Goal: Information Seeking & Learning: Learn about a topic

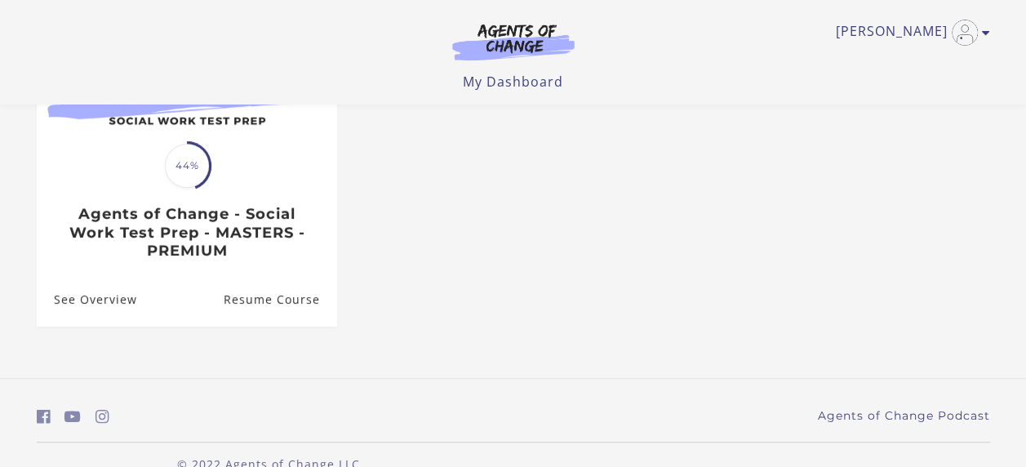
scroll to position [247, 0]
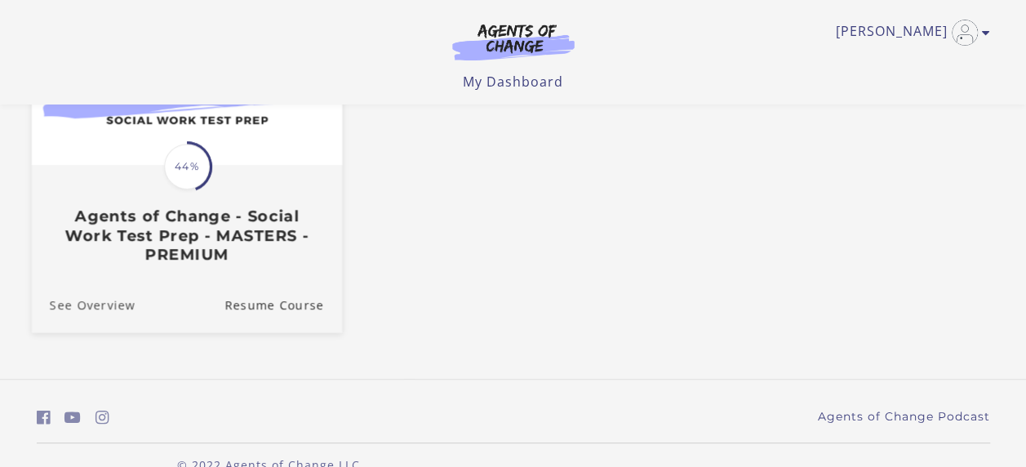
click at [77, 309] on link "See Overview" at bounding box center [83, 304] width 104 height 55
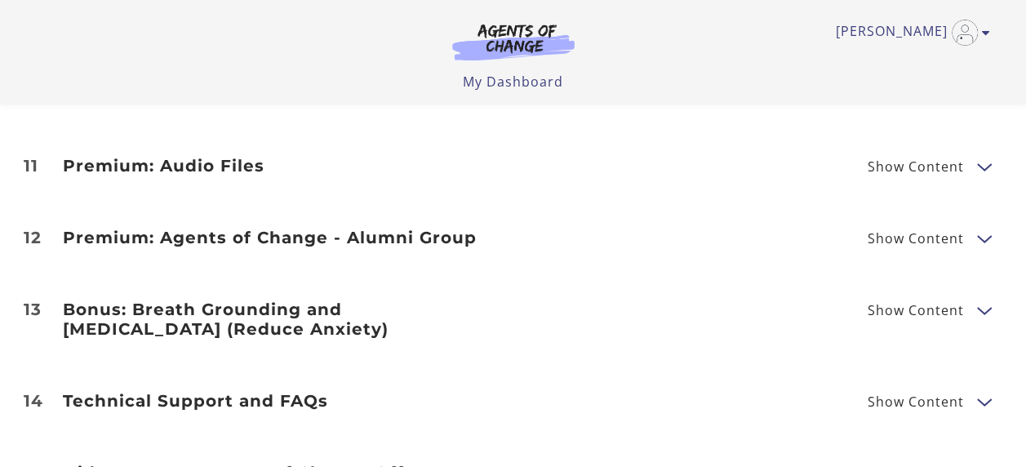
scroll to position [2671, 0]
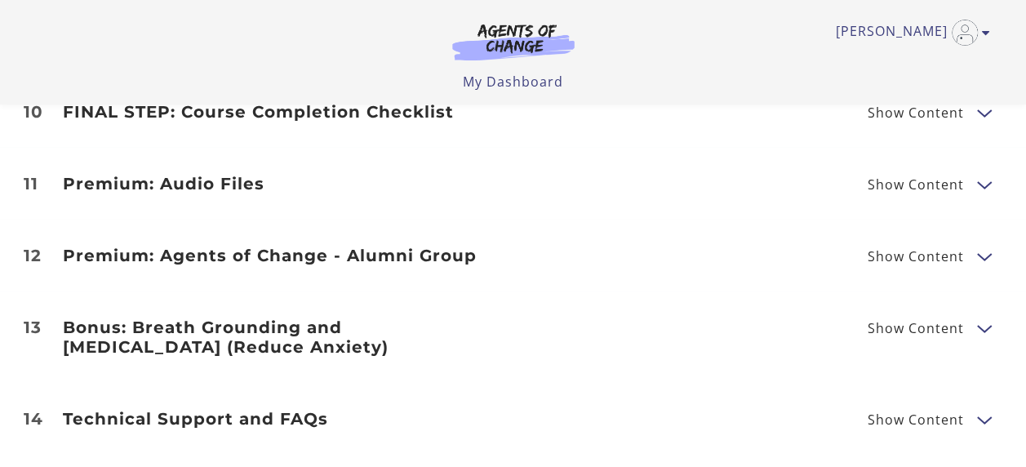
click at [194, 325] on h3 "Bonus: Breath Grounding and Guided Imagery (Reduce Anxiety)" at bounding box center [278, 337] width 431 height 39
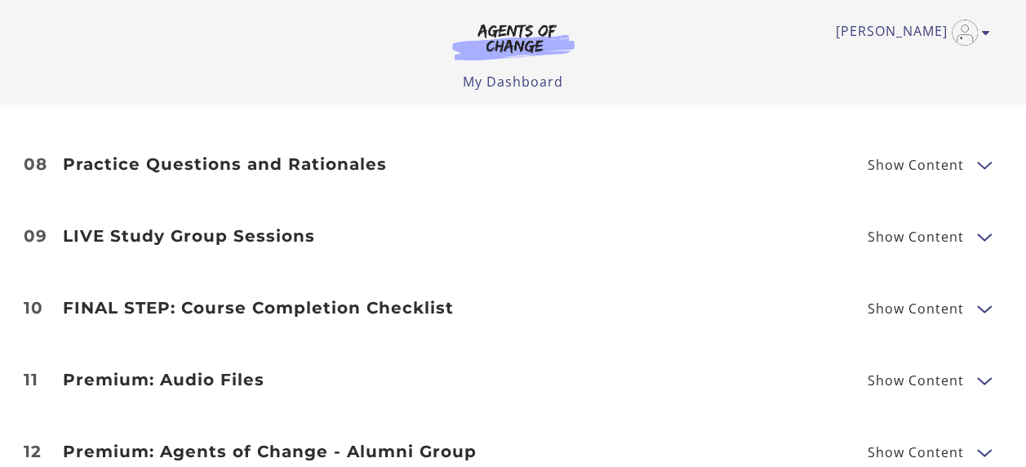
scroll to position [2461, 0]
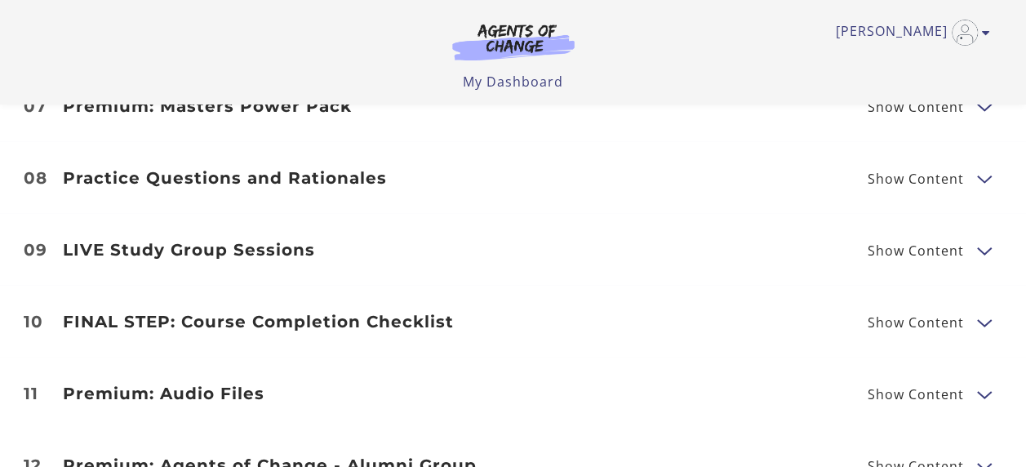
click at [180, 175] on li "08 Practice Questions and Rationales Show Content Practice Test #1 - 170 Questi…" at bounding box center [513, 178] width 1026 height 72
click at [176, 168] on h3 "Practice Questions and Rationales" at bounding box center [278, 178] width 431 height 20
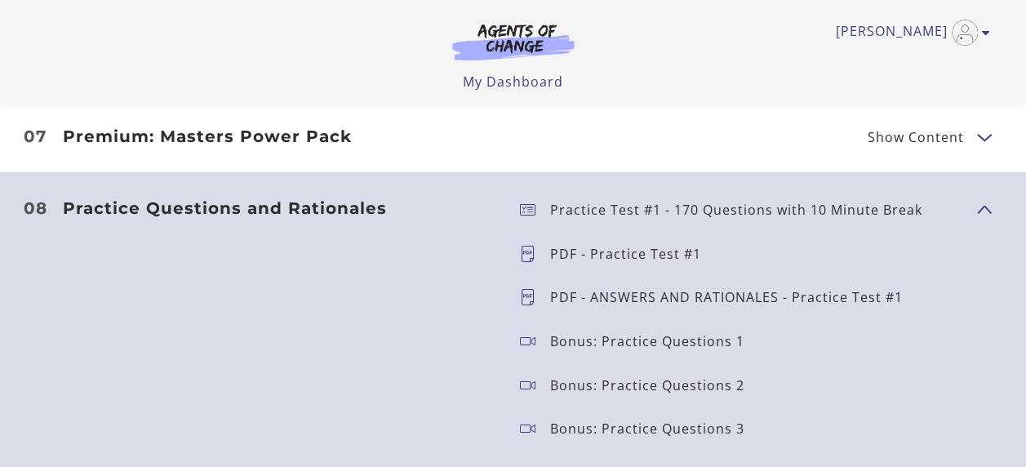
scroll to position [2430, 0]
click at [339, 199] on h3 "Practice Questions and Rationales" at bounding box center [278, 209] width 431 height 20
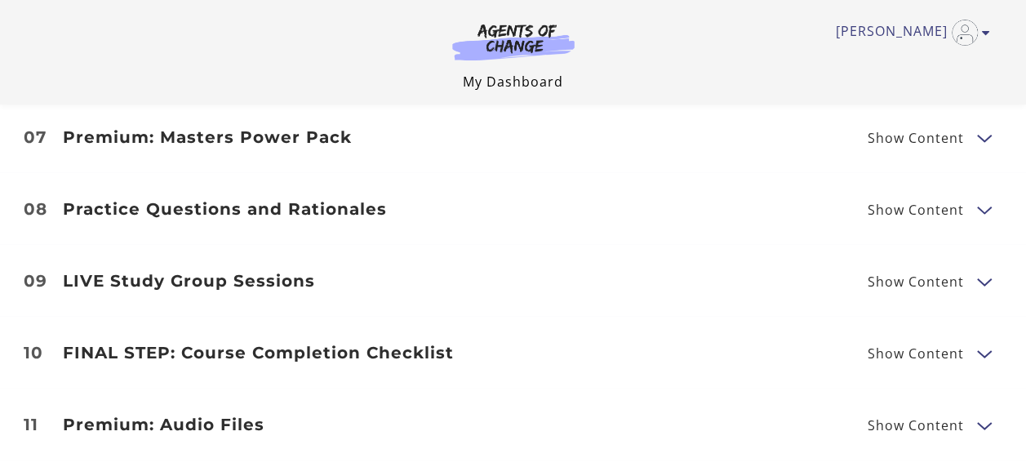
click at [506, 82] on link "My Dashboard" at bounding box center [513, 82] width 100 height 18
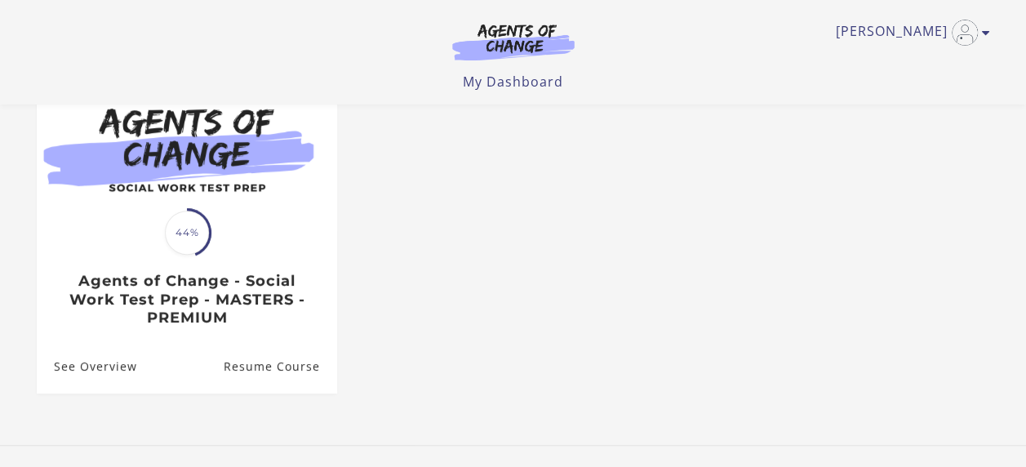
scroll to position [66, 0]
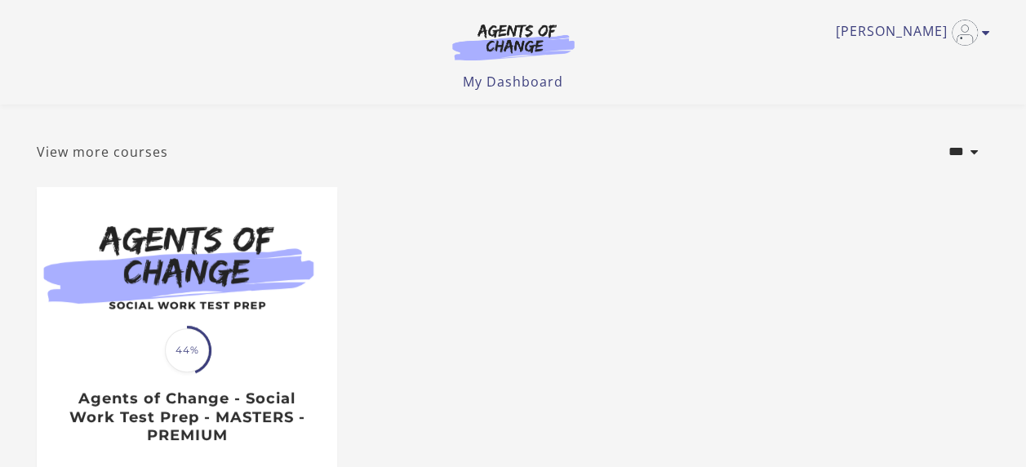
click at [129, 155] on link "View more courses" at bounding box center [102, 152] width 131 height 20
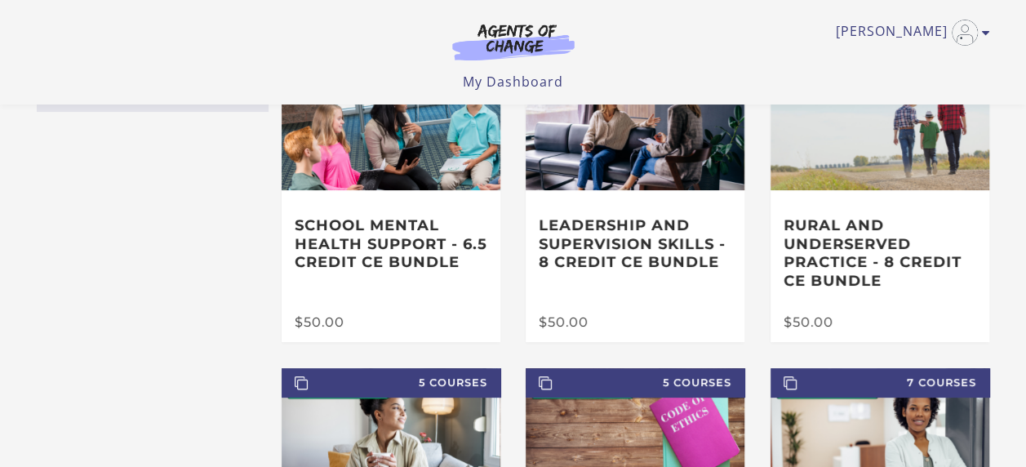
scroll to position [118, 0]
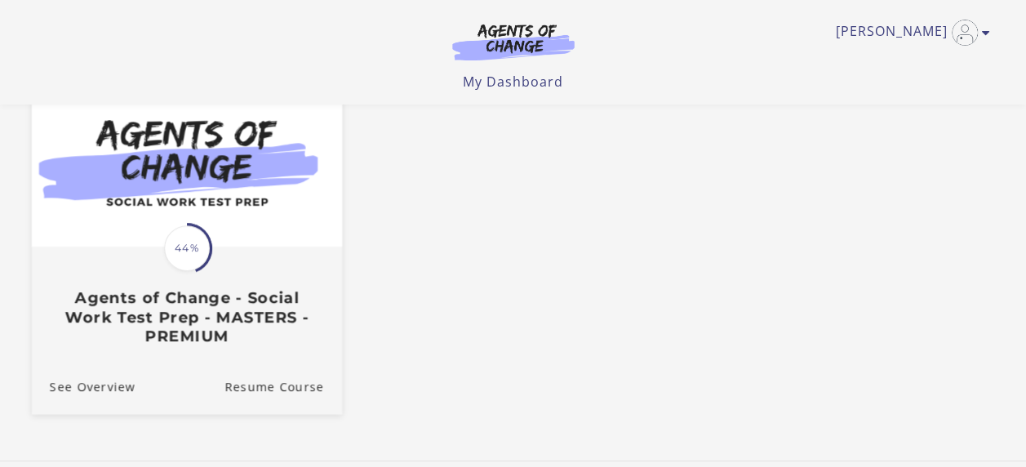
scroll to position [169, 0]
click at [115, 386] on link "See Overview" at bounding box center [83, 385] width 104 height 55
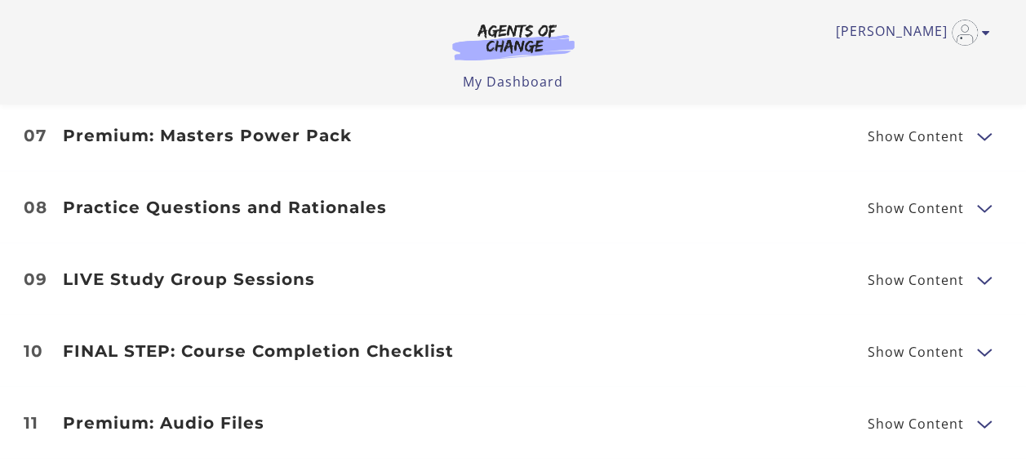
scroll to position [2450, 0]
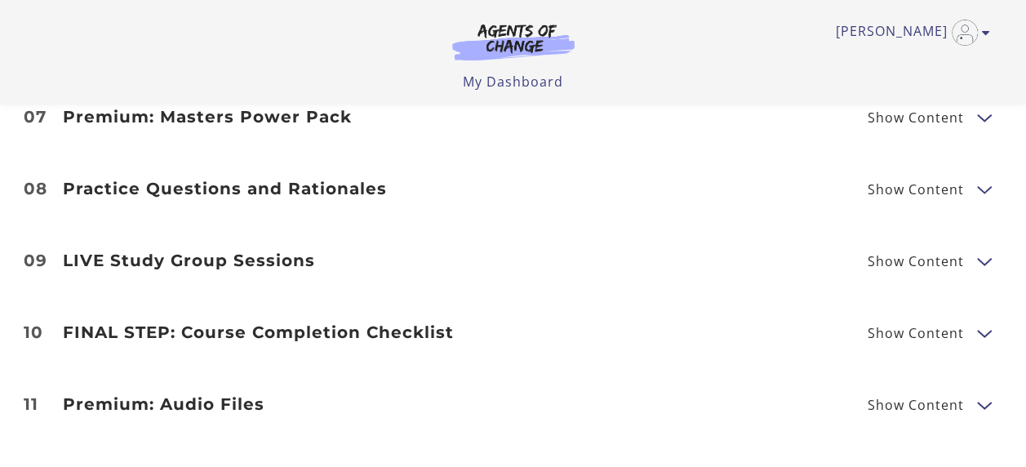
click at [438, 345] on li "10 FINAL STEP: Course Completion Checklist Show Content Agents of Change Course…" at bounding box center [513, 332] width 1026 height 72
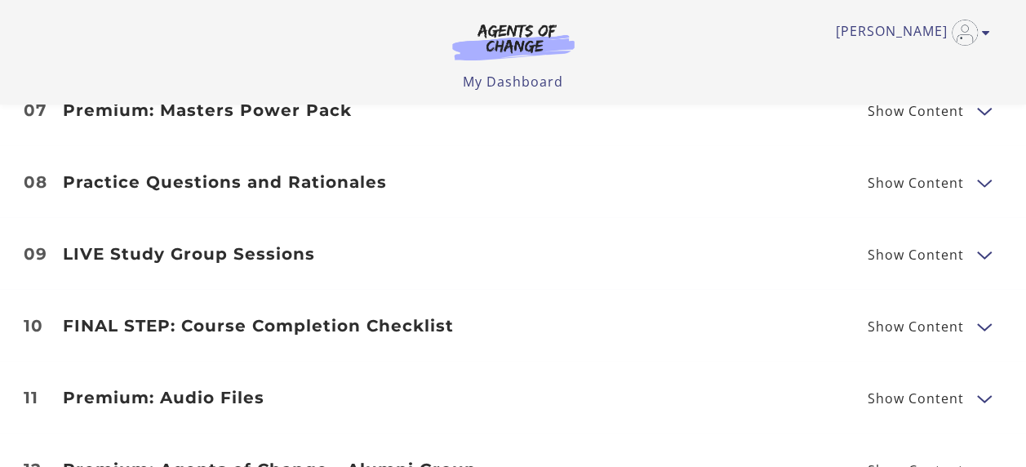
scroll to position [2458, 0]
click at [120, 171] on h3 "Practice Questions and Rationales" at bounding box center [278, 181] width 431 height 20
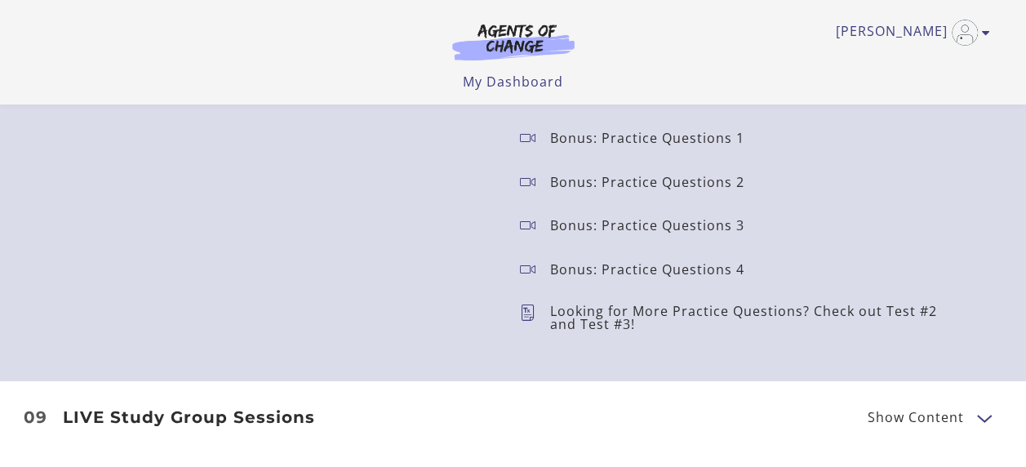
scroll to position [2636, 0]
click at [606, 261] on p "Bonus: Practice Questions 4" at bounding box center [653, 267] width 207 height 13
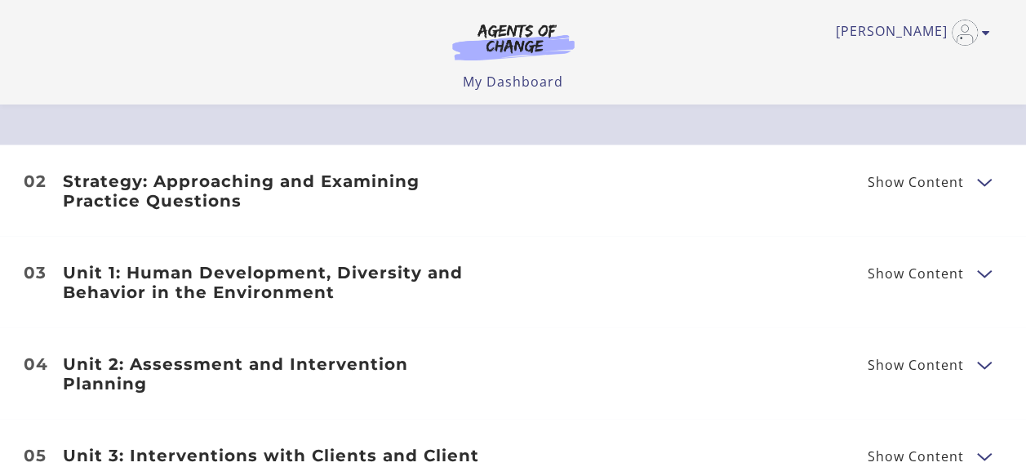
scroll to position [1927, 0]
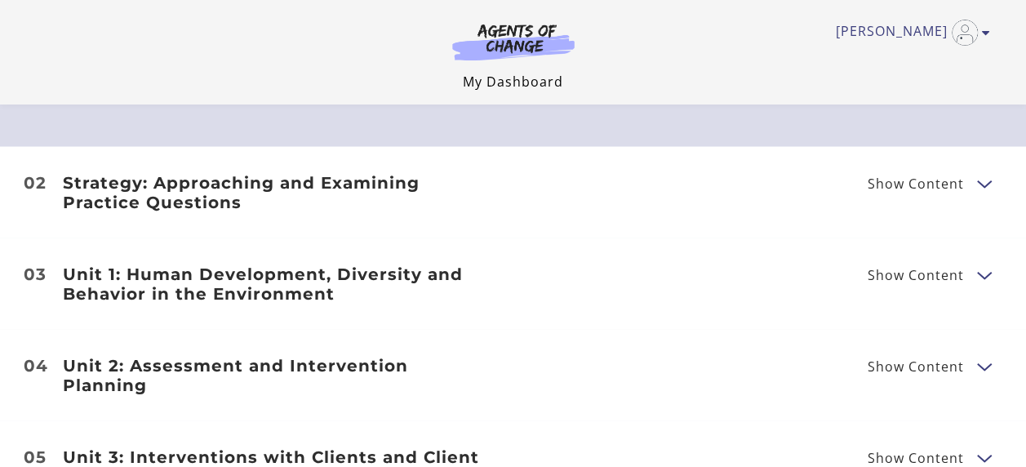
click at [523, 83] on link "My Dashboard" at bounding box center [513, 82] width 100 height 18
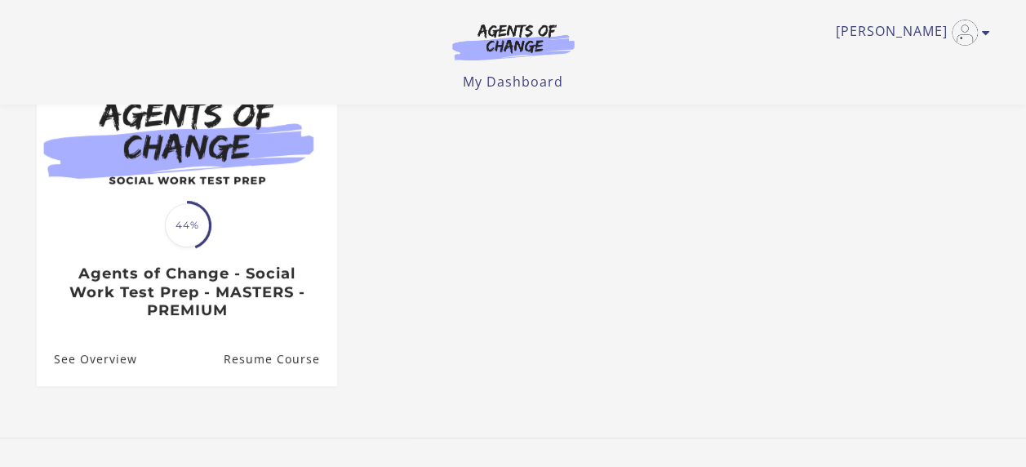
scroll to position [45, 0]
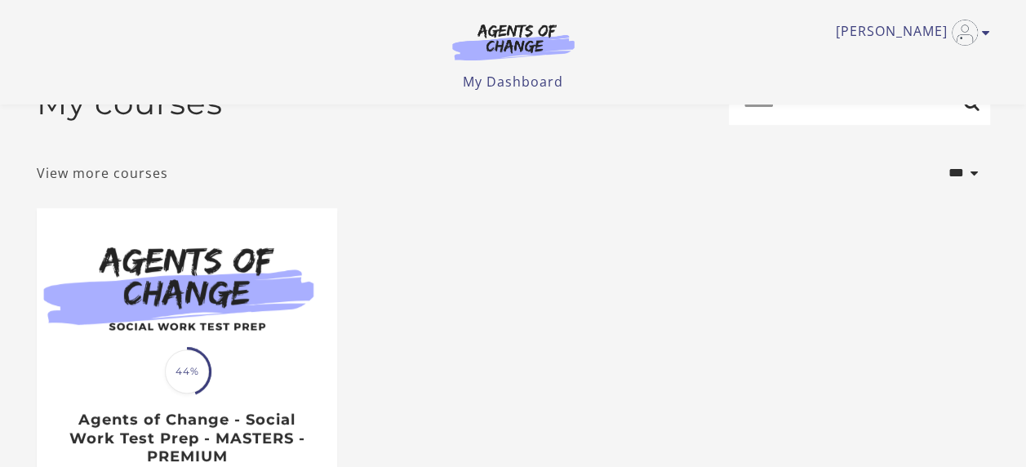
click at [136, 176] on link "View more courses" at bounding box center [102, 173] width 131 height 20
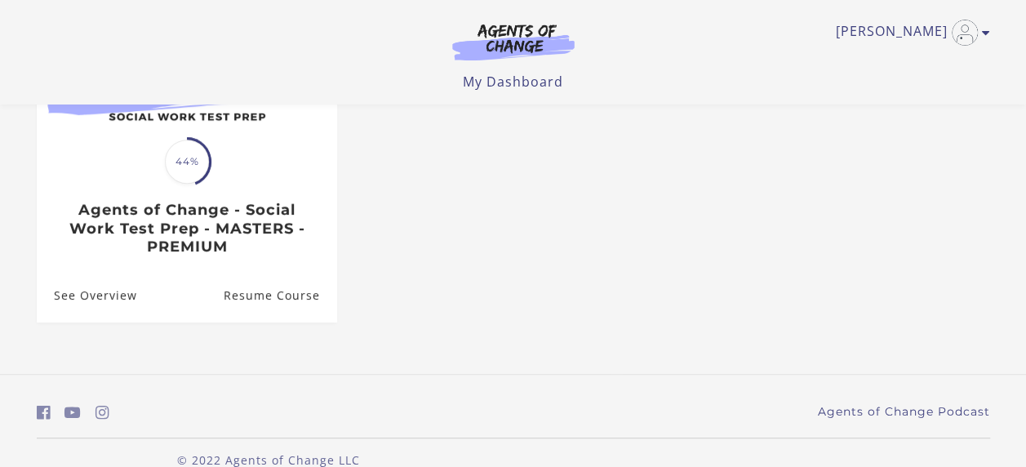
scroll to position [253, 0]
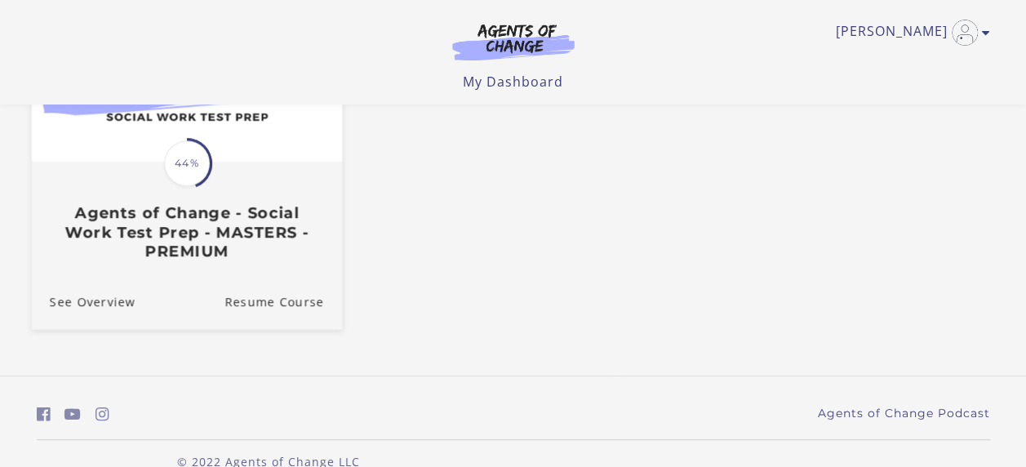
click at [245, 247] on h3 "Agents of Change - Social Work Test Prep - MASTERS - PREMIUM" at bounding box center [186, 231] width 274 height 57
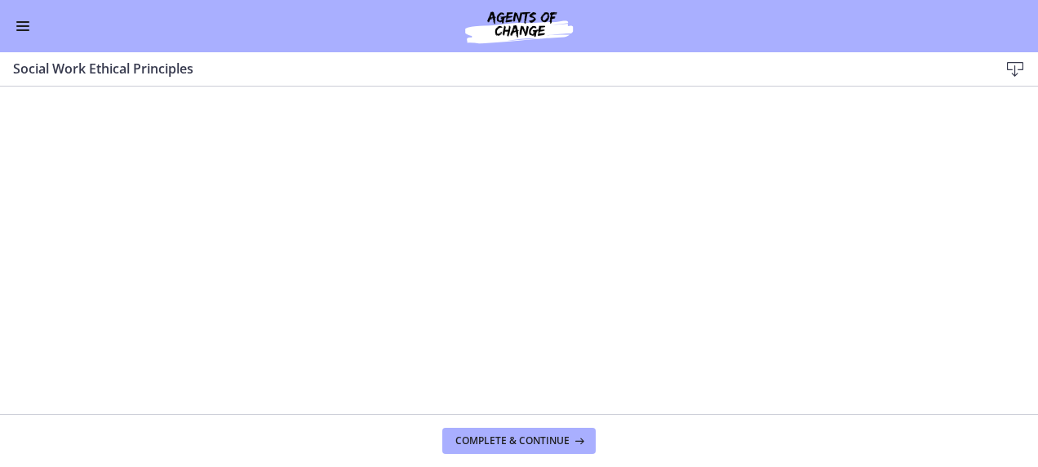
click at [20, 24] on button "Enable menu" at bounding box center [23, 26] width 20 height 20
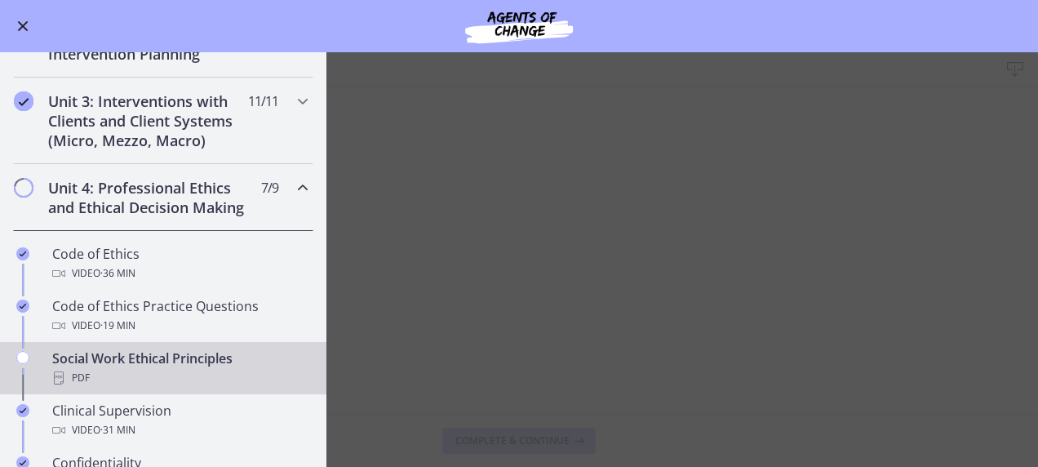
scroll to position [487, 0]
click at [131, 201] on h2 "Unit 4: Professional Ethics and Ethical Decision Making" at bounding box center [147, 198] width 199 height 39
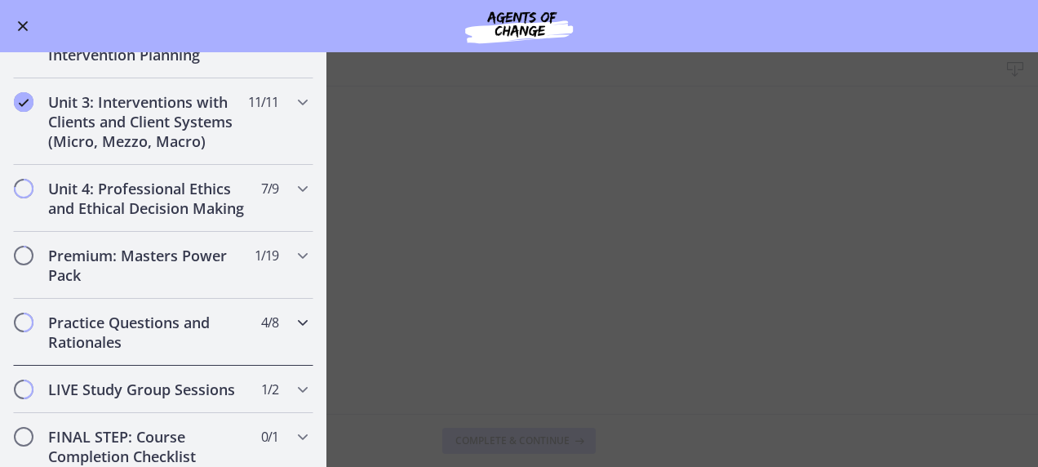
click at [136, 345] on h2 "Practice Questions and Rationales" at bounding box center [147, 332] width 199 height 39
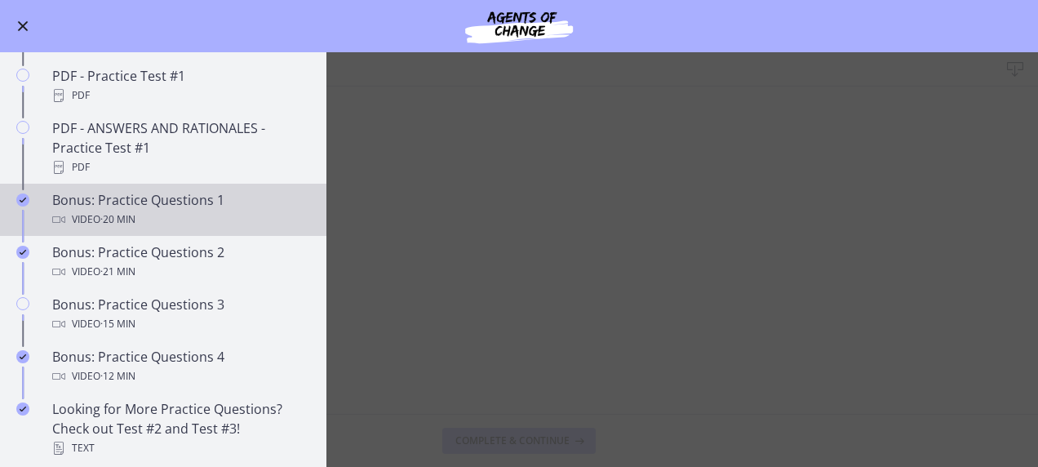
scroll to position [871, 0]
click at [171, 220] on div "Bonus: Practice Questions 1 Video · 20 min" at bounding box center [179, 210] width 255 height 39
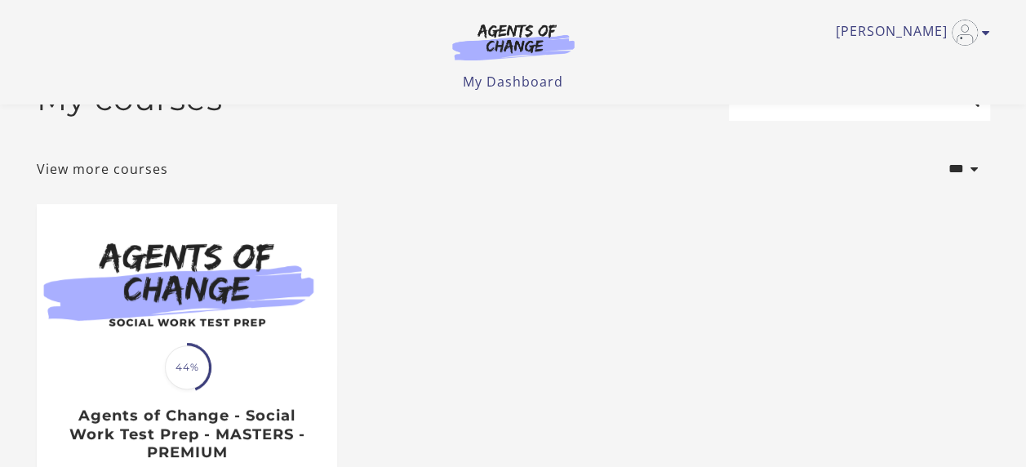
scroll to position [46, 0]
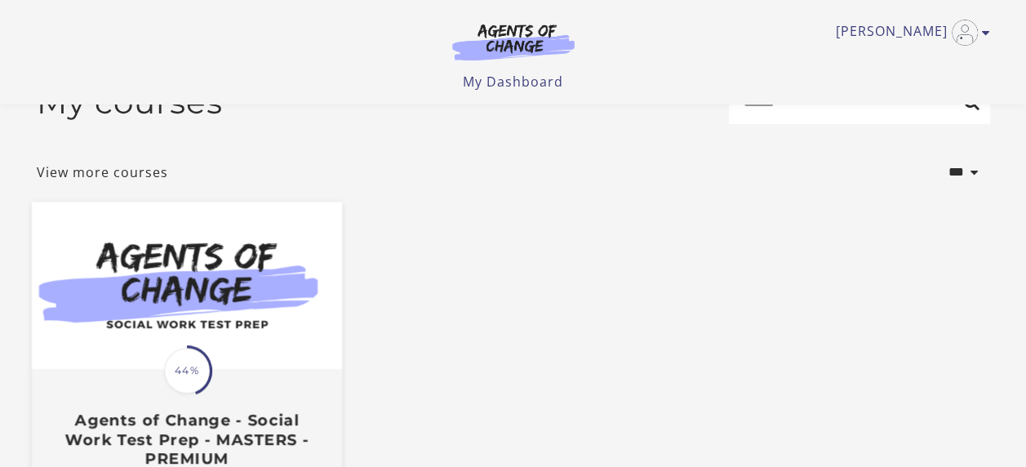
click at [237, 362] on img at bounding box center [186, 285] width 310 height 167
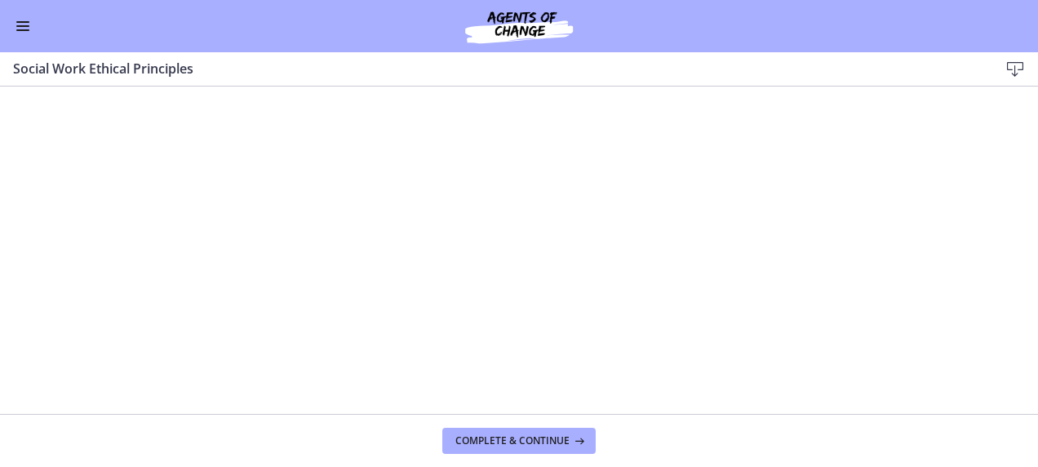
click at [24, 25] on span "Enable menu" at bounding box center [22, 26] width 13 height 2
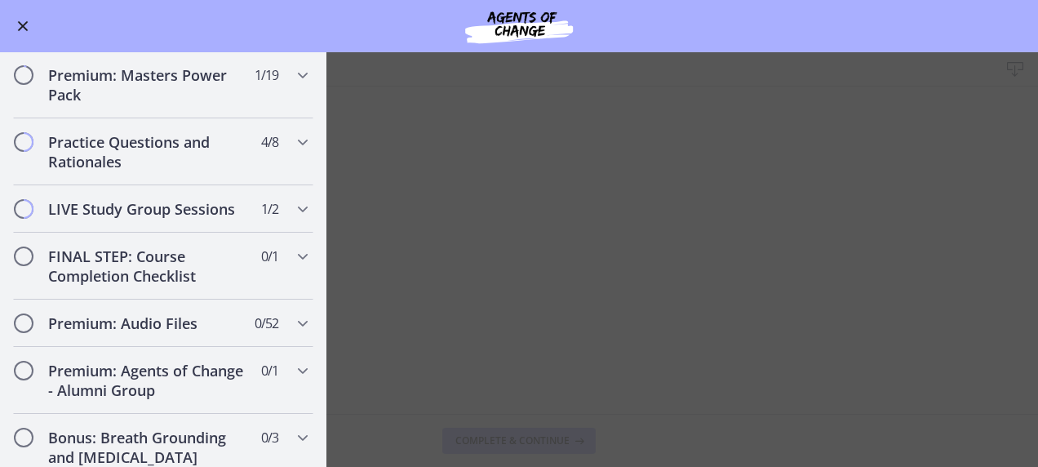
scroll to position [1191, 0]
click at [100, 163] on h2 "Practice Questions and Rationales" at bounding box center [147, 150] width 199 height 39
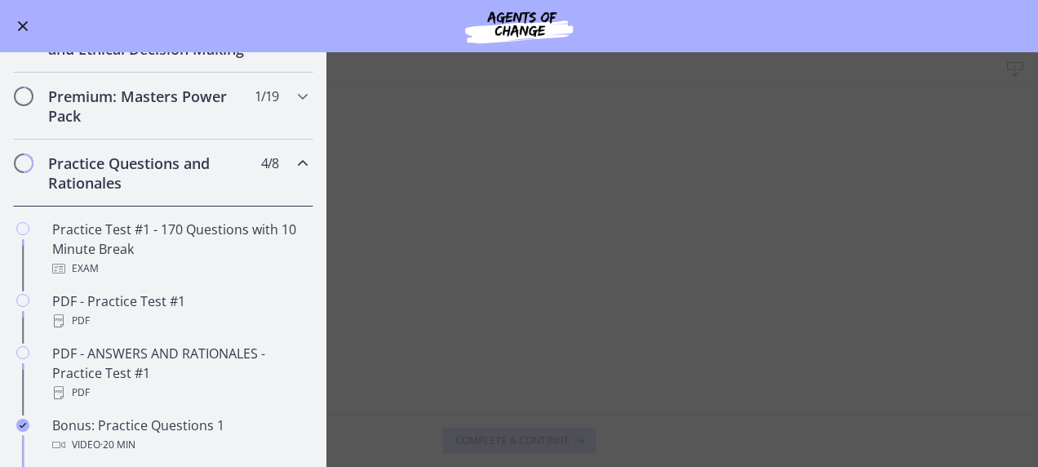
scroll to position [651, 0]
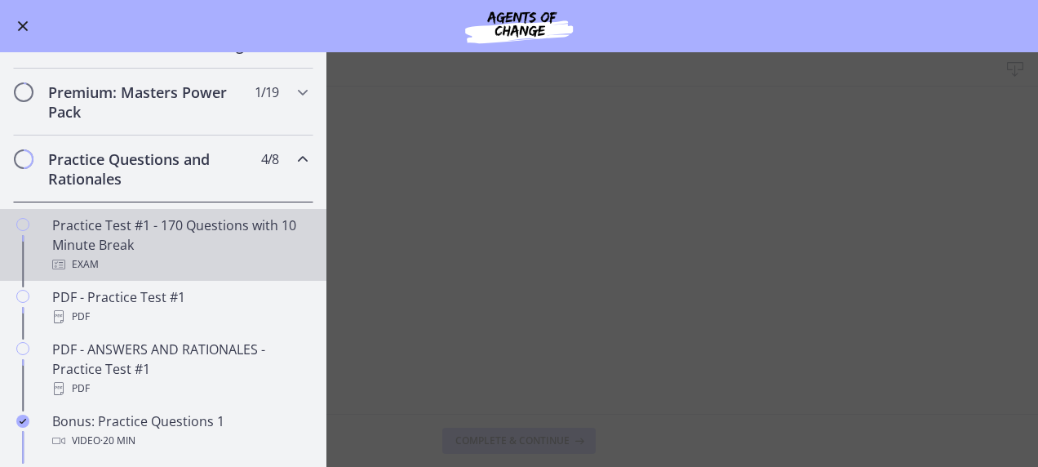
click at [102, 243] on div "Practice Test #1 - 170 Questions with 10 Minute Break Exam" at bounding box center [179, 244] width 255 height 59
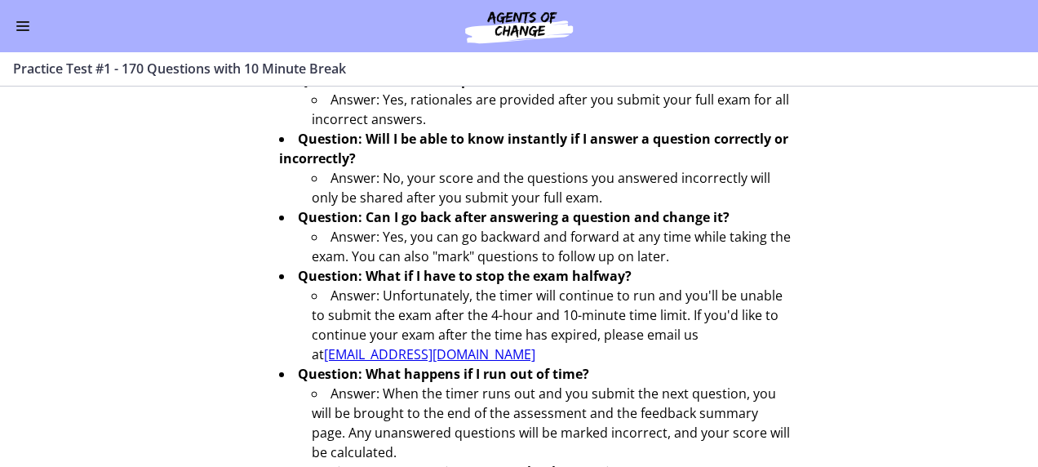
scroll to position [717, 0]
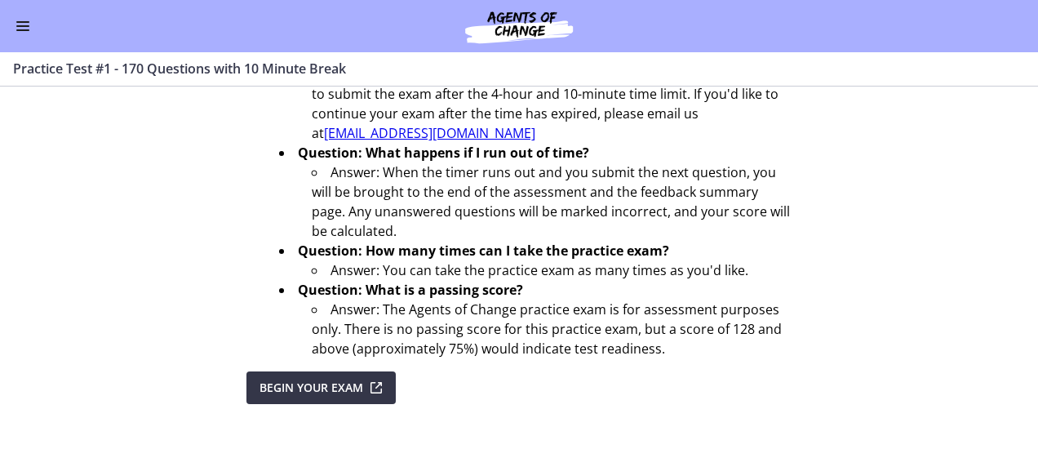
click at [321, 386] on span "Begin Your Exam" at bounding box center [312, 388] width 104 height 20
